Goal: Task Accomplishment & Management: Manage account settings

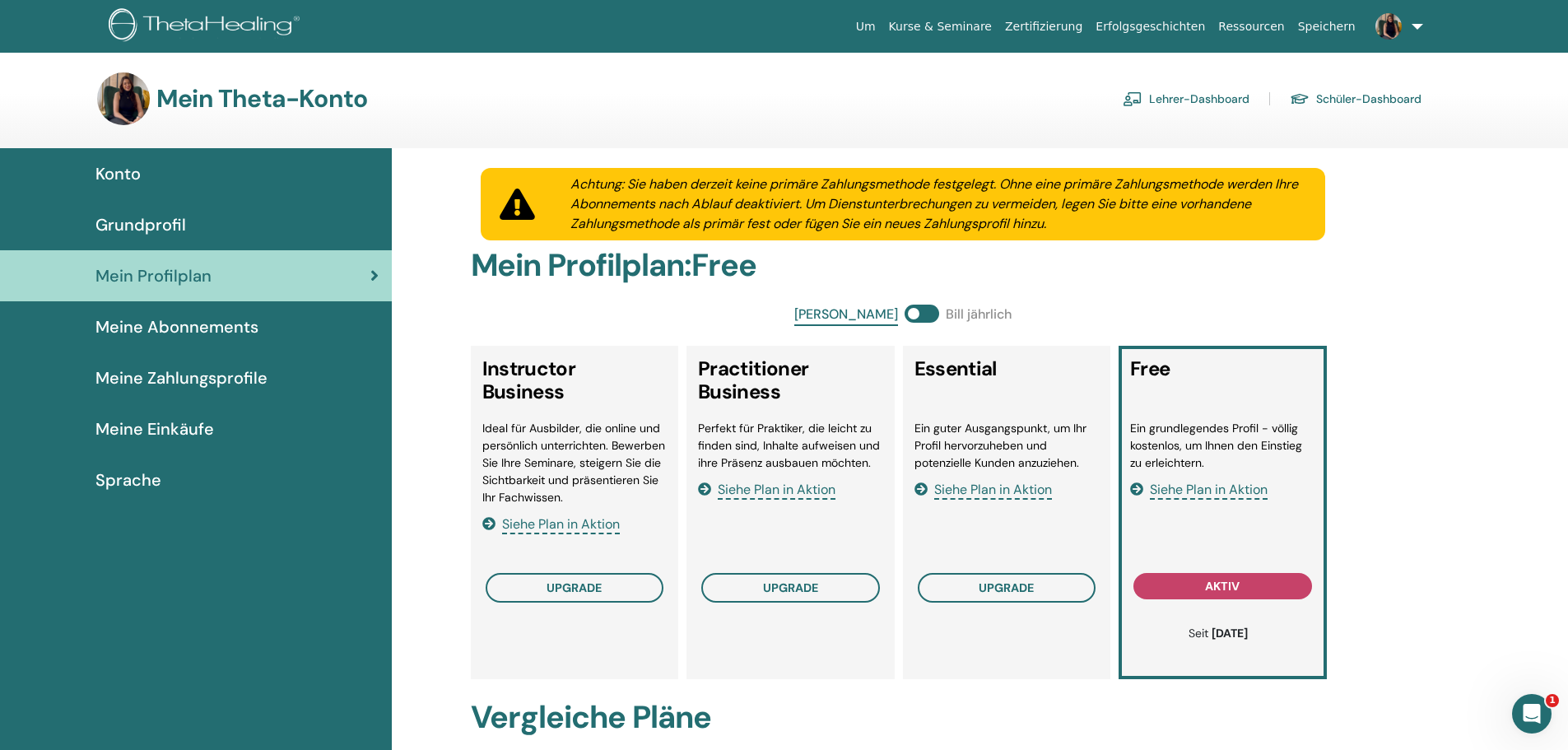
click at [134, 175] on span "Konto" at bounding box center [118, 173] width 45 height 25
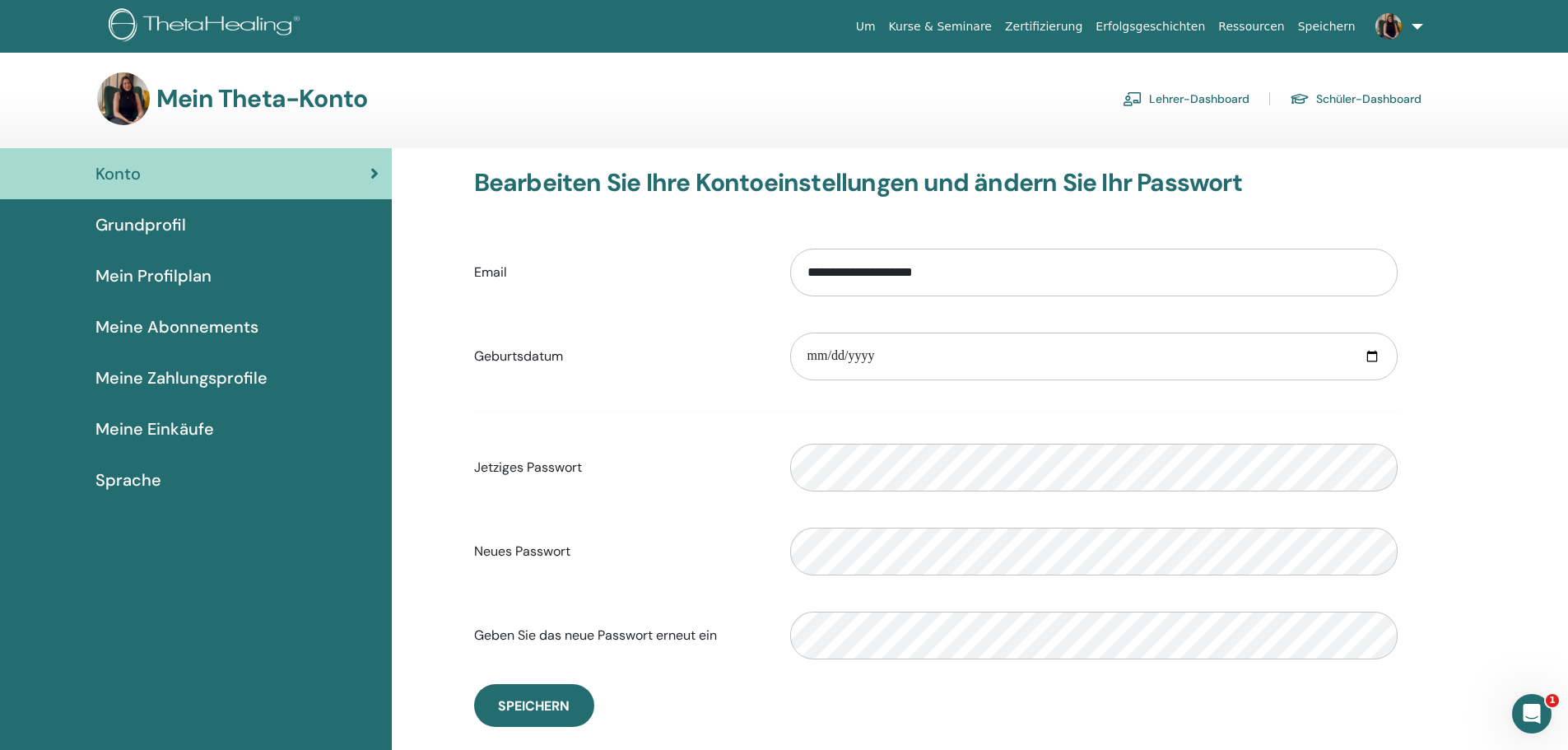
click at [163, 284] on span "Mein Profilplan" at bounding box center [153, 275] width 116 height 25
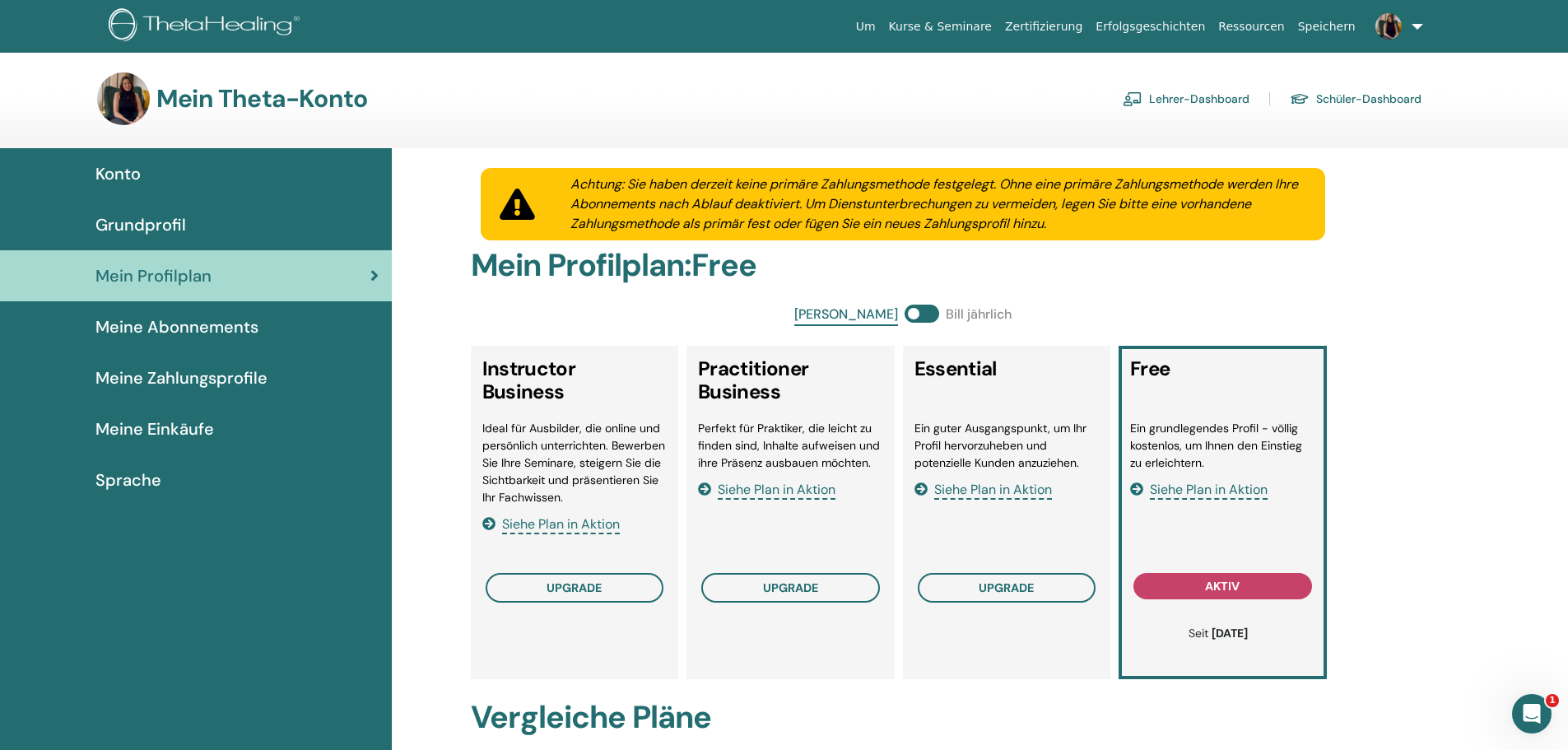
click at [133, 237] on link "Grundprofil" at bounding box center [195, 225] width 392 height 51
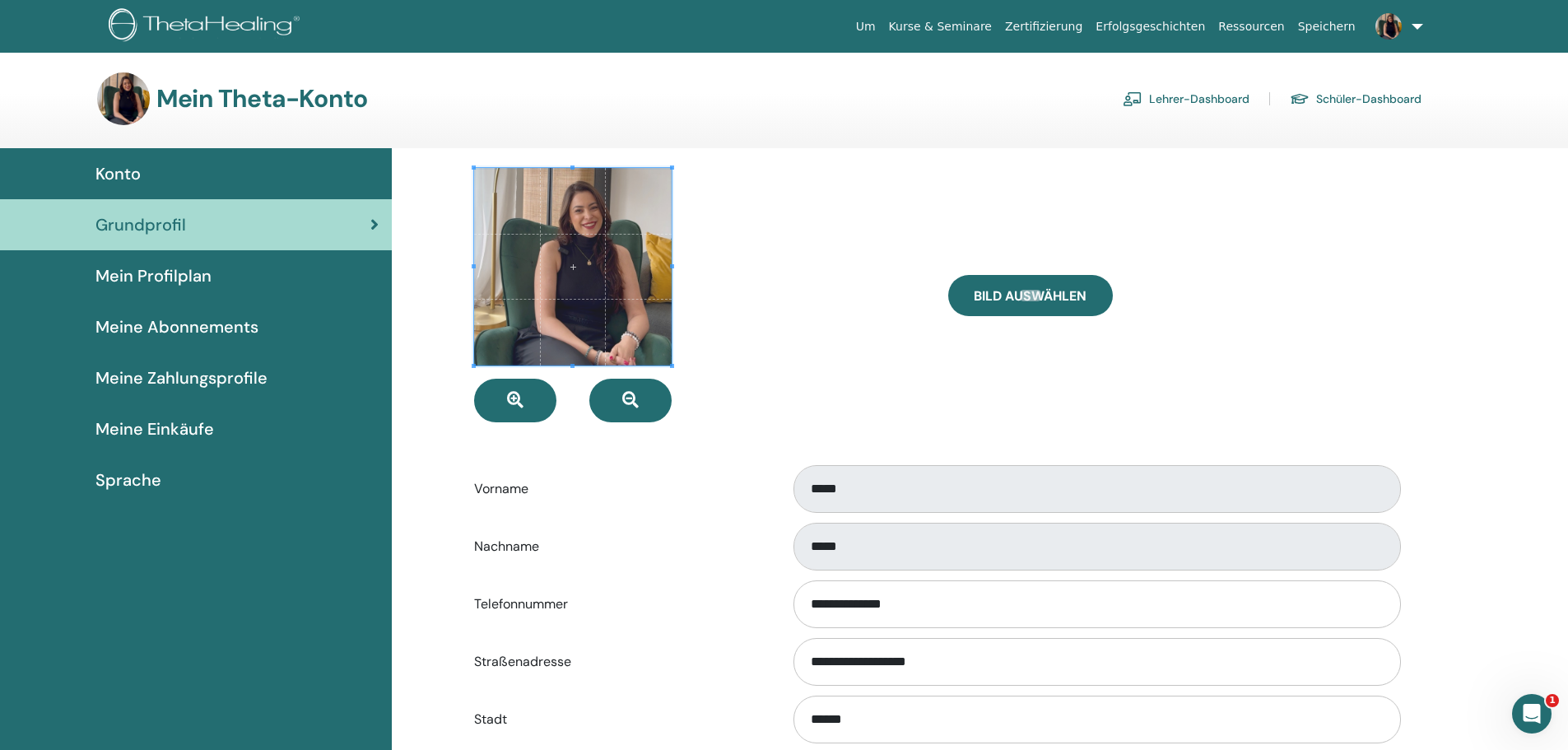
click at [157, 181] on div "Konto" at bounding box center [195, 173] width 365 height 25
